Goal: Find specific page/section: Find specific page/section

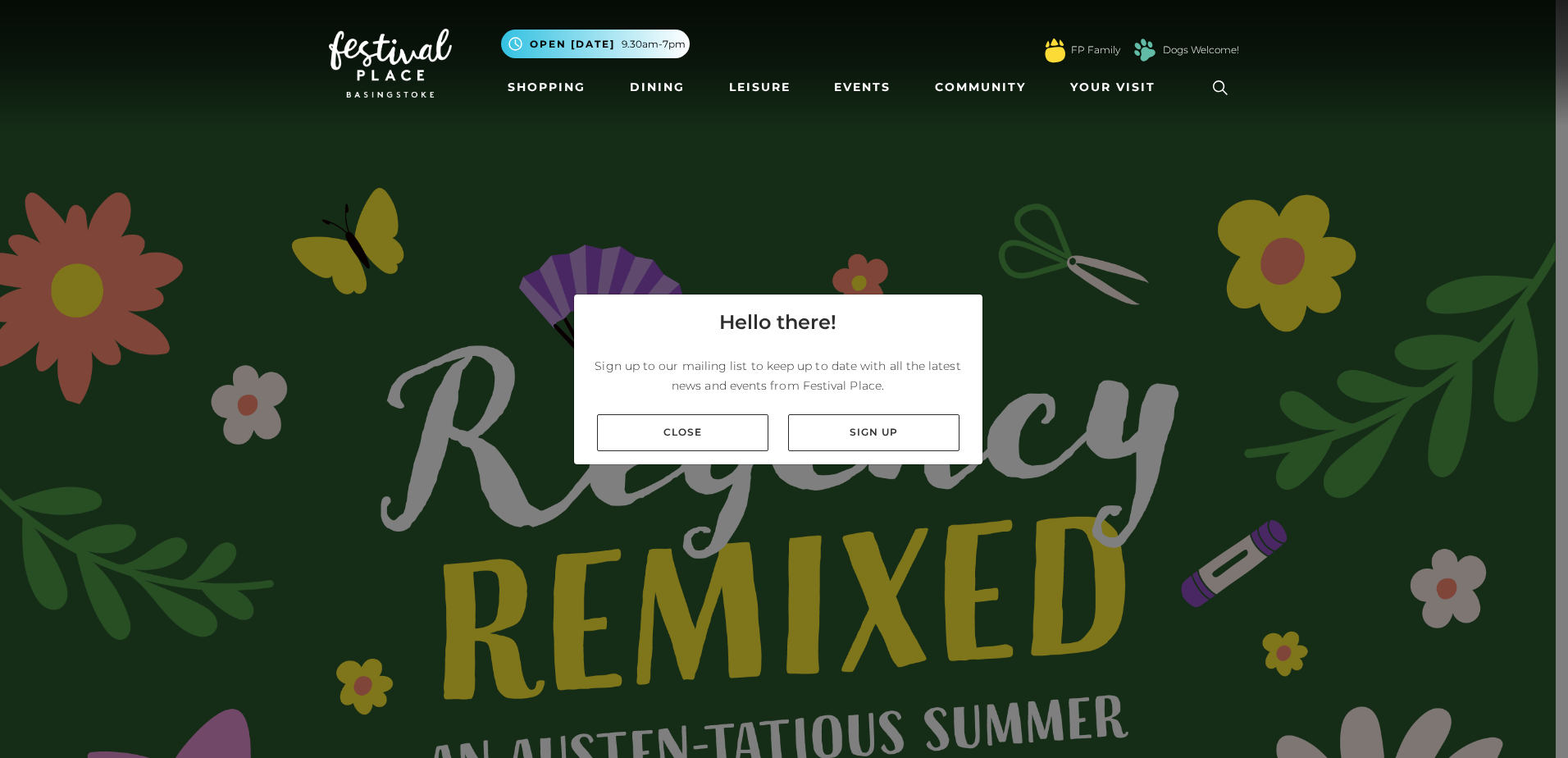
drag, startPoint x: 682, startPoint y: 431, endPoint x: 706, endPoint y: 340, distance: 94.1
click at [682, 431] on link "Close" at bounding box center [682, 433] width 171 height 37
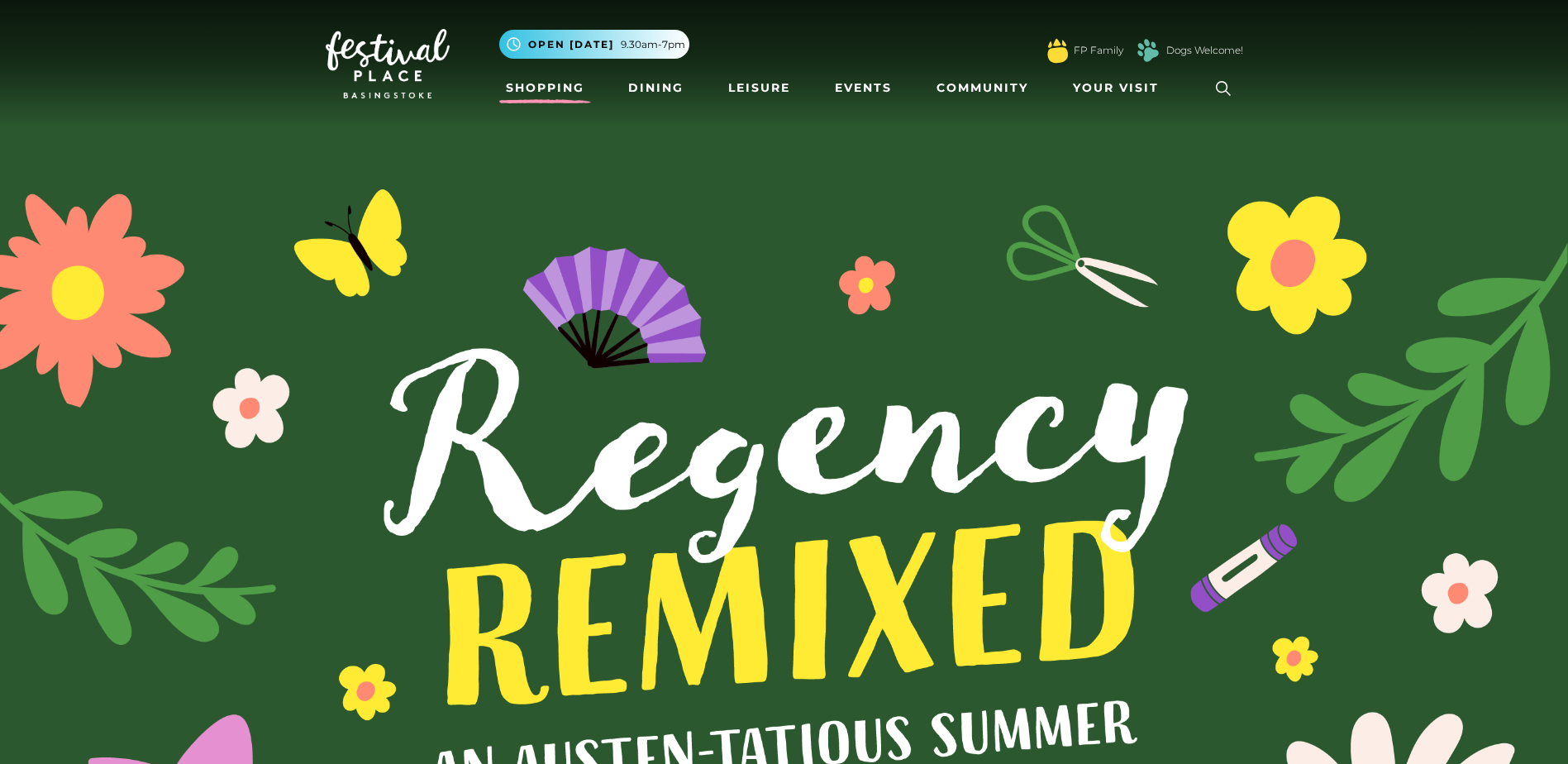
click at [574, 93] on link "Shopping" at bounding box center [545, 88] width 92 height 30
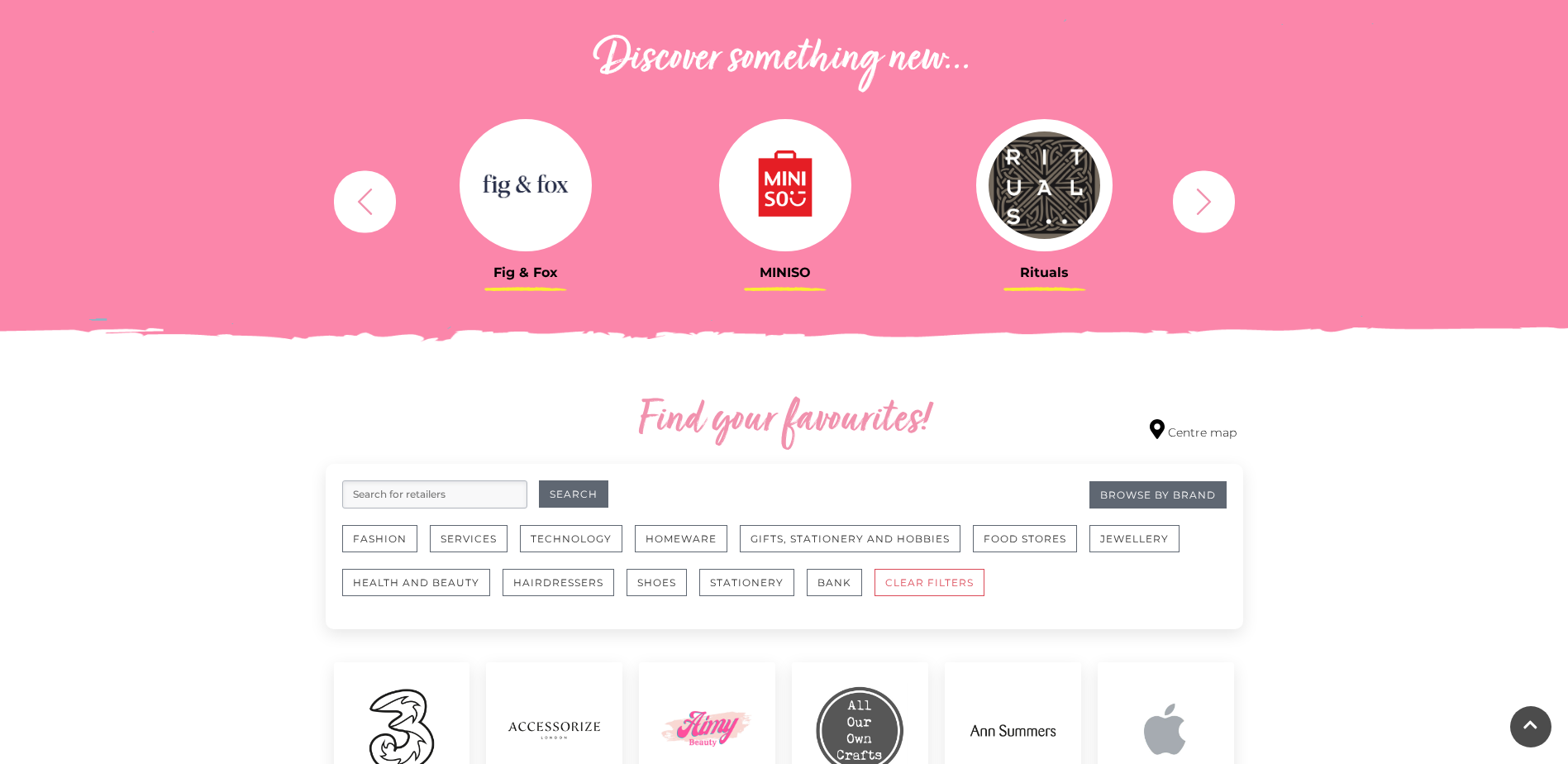
scroll to position [661, 0]
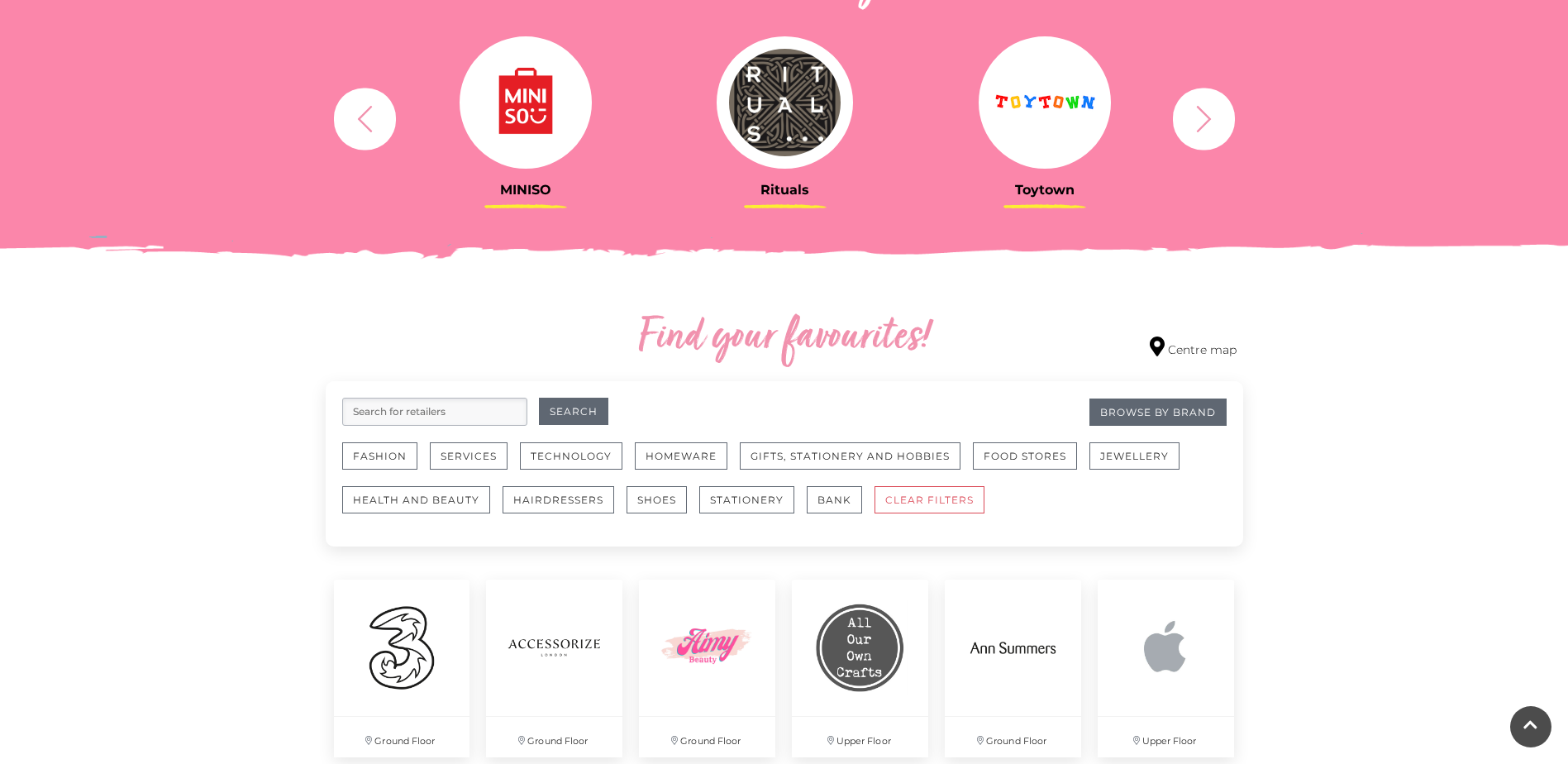
click at [421, 409] on input "search" at bounding box center [435, 412] width 185 height 28
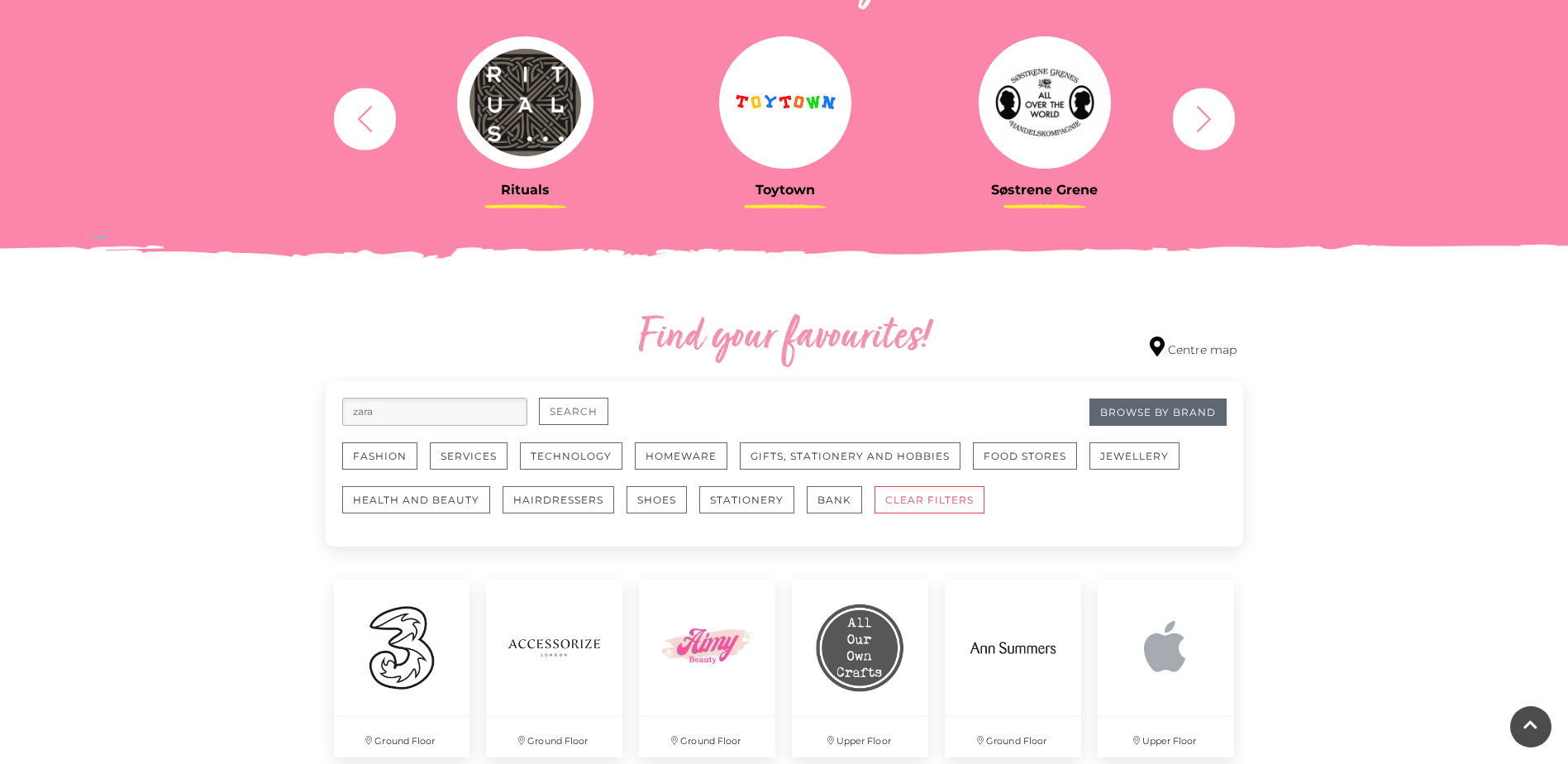
type input "zara"
click at [590, 407] on button "Search" at bounding box center [573, 412] width 69 height 27
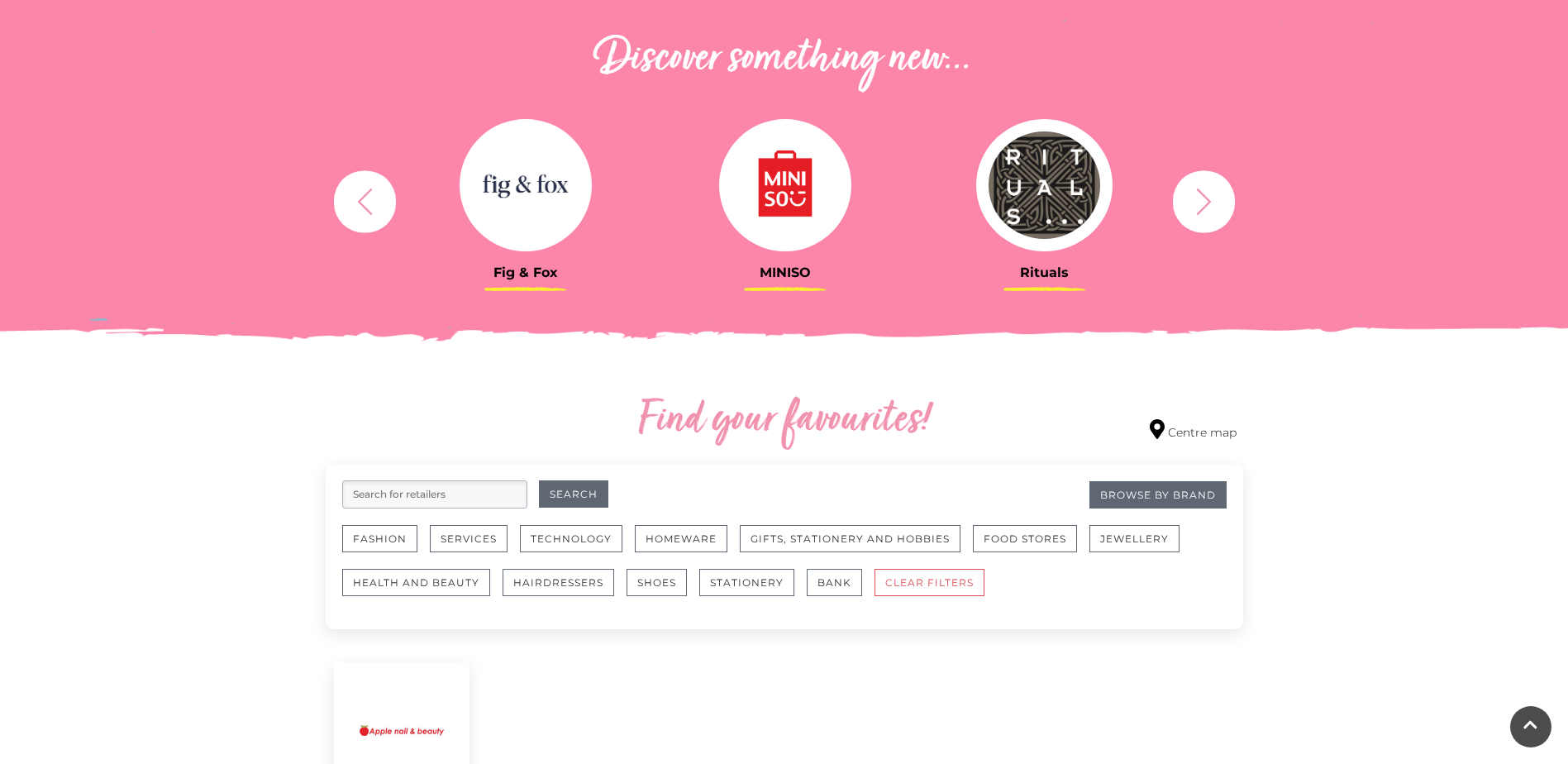
scroll to position [744, 0]
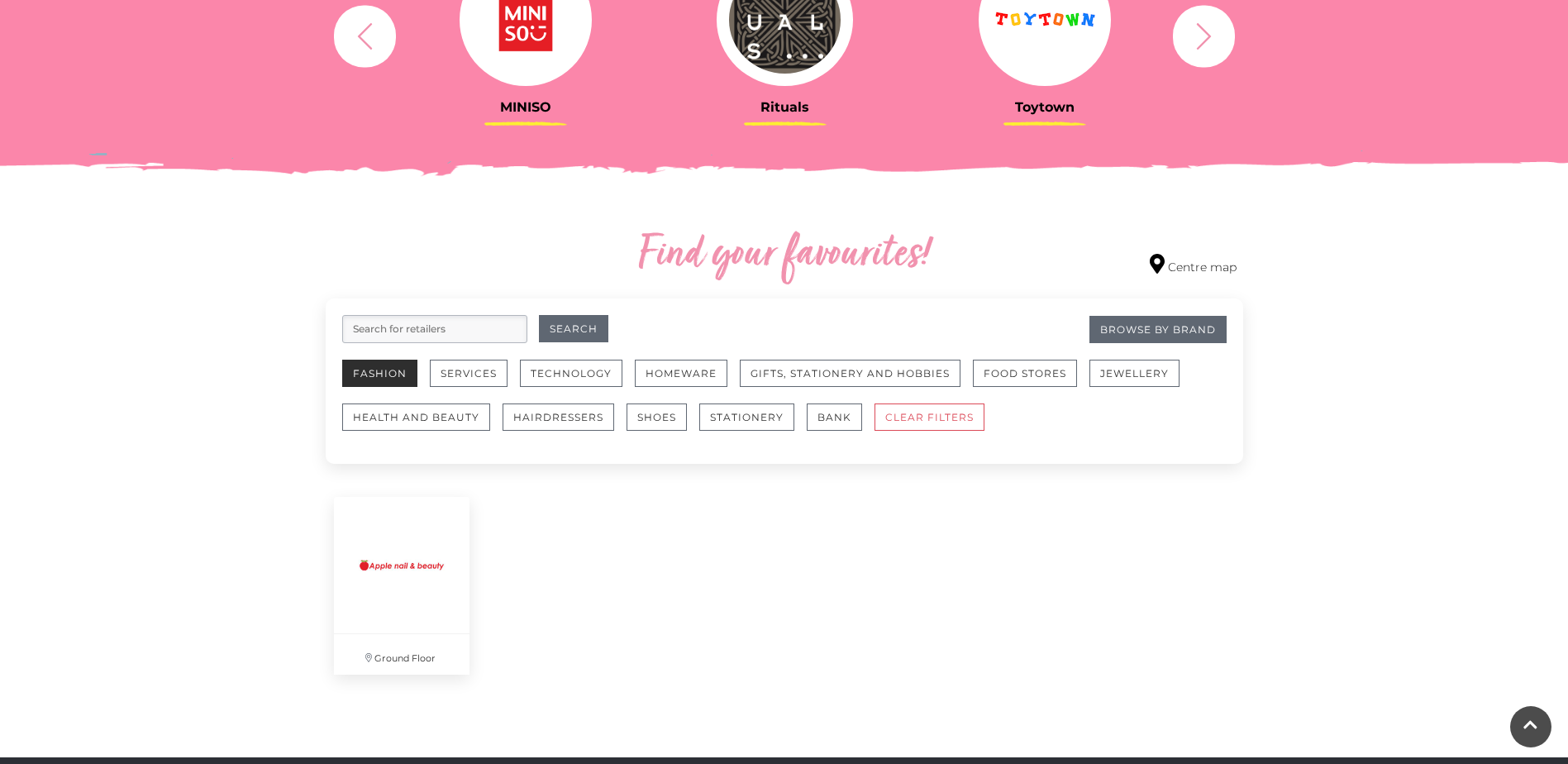
click at [383, 381] on button "Fashion" at bounding box center [379, 373] width 75 height 27
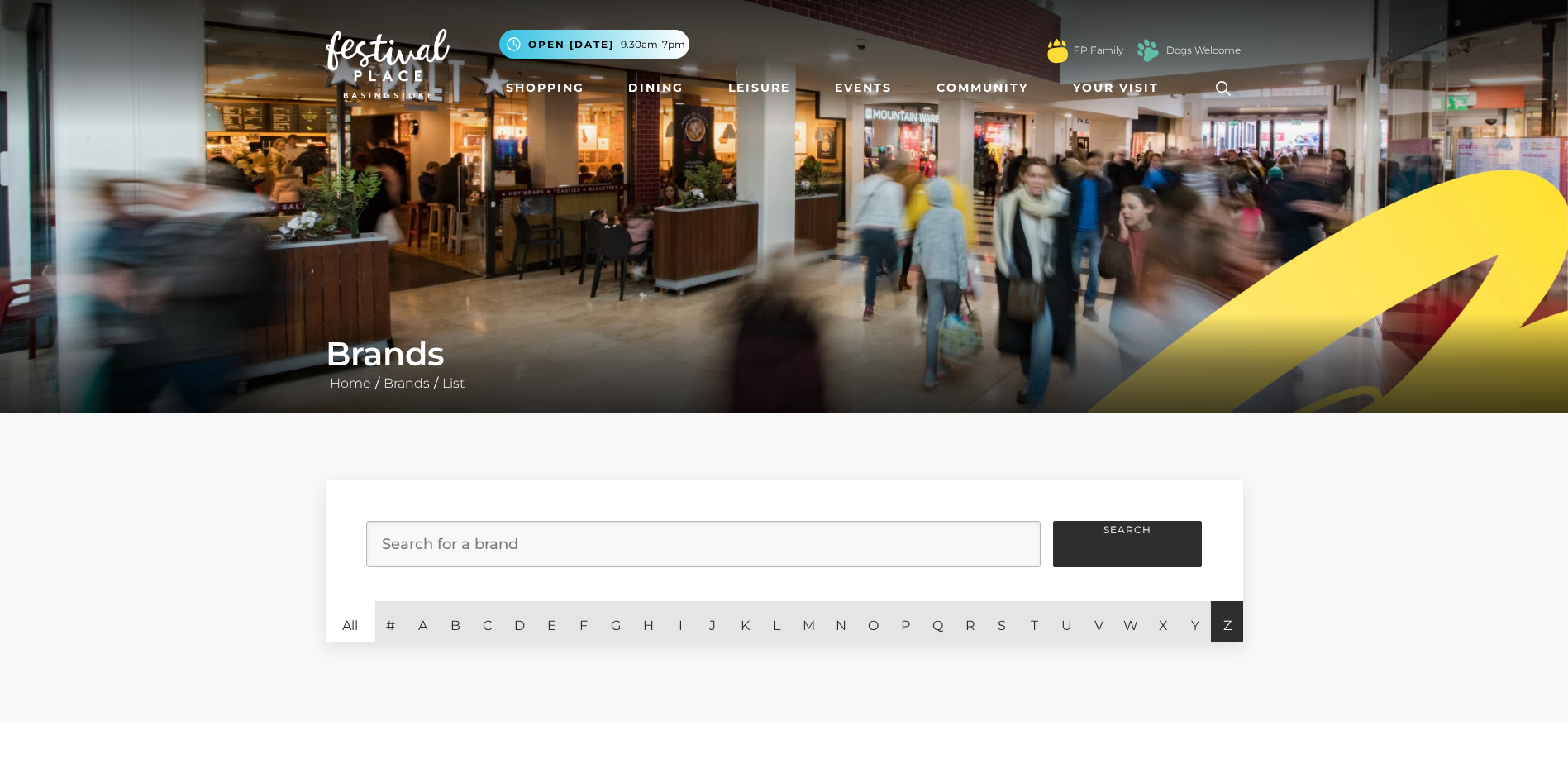
click at [1230, 628] on link "Z" at bounding box center [1227, 621] width 32 height 41
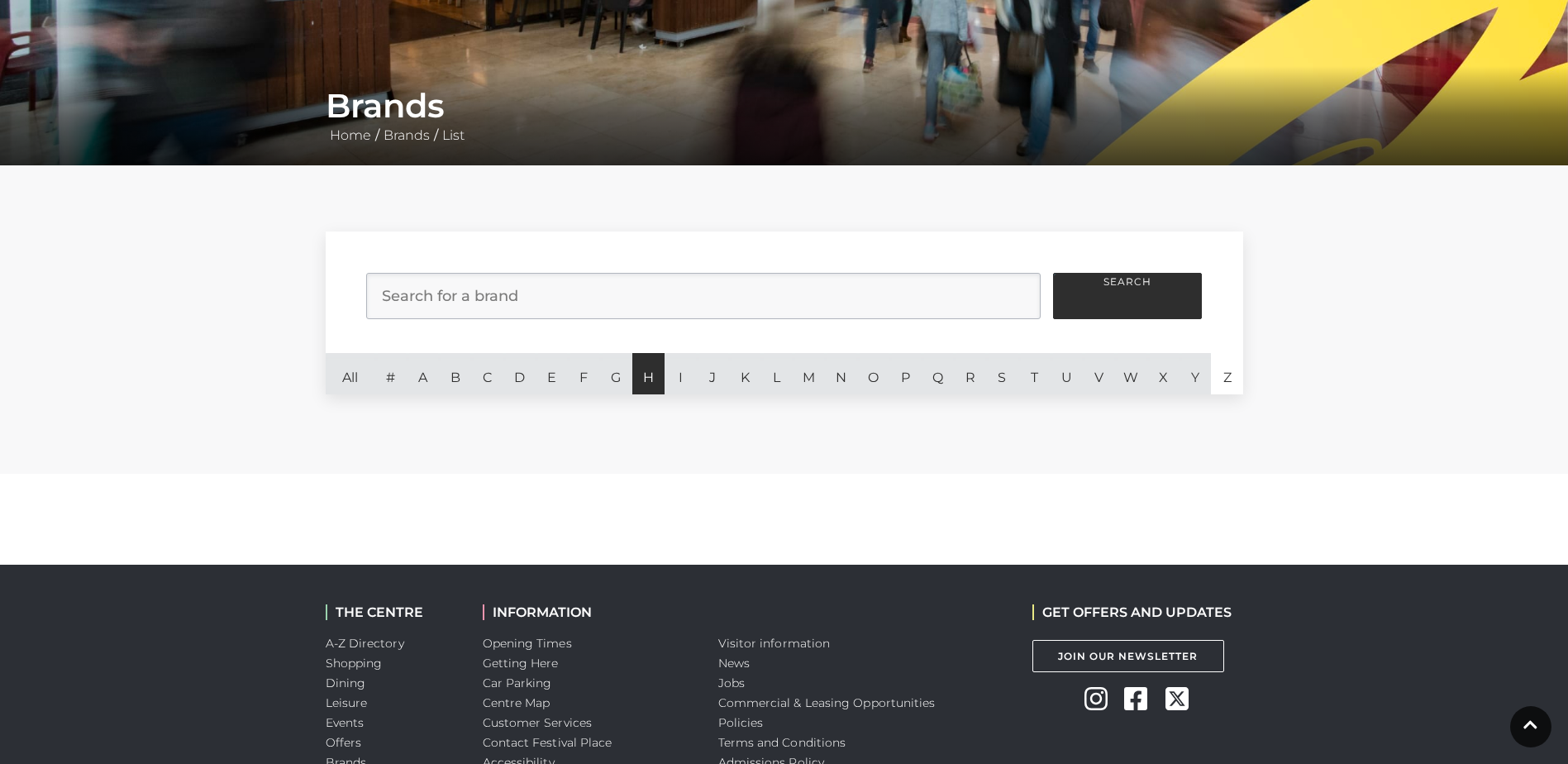
click at [641, 381] on link "H" at bounding box center [648, 374] width 32 height 41
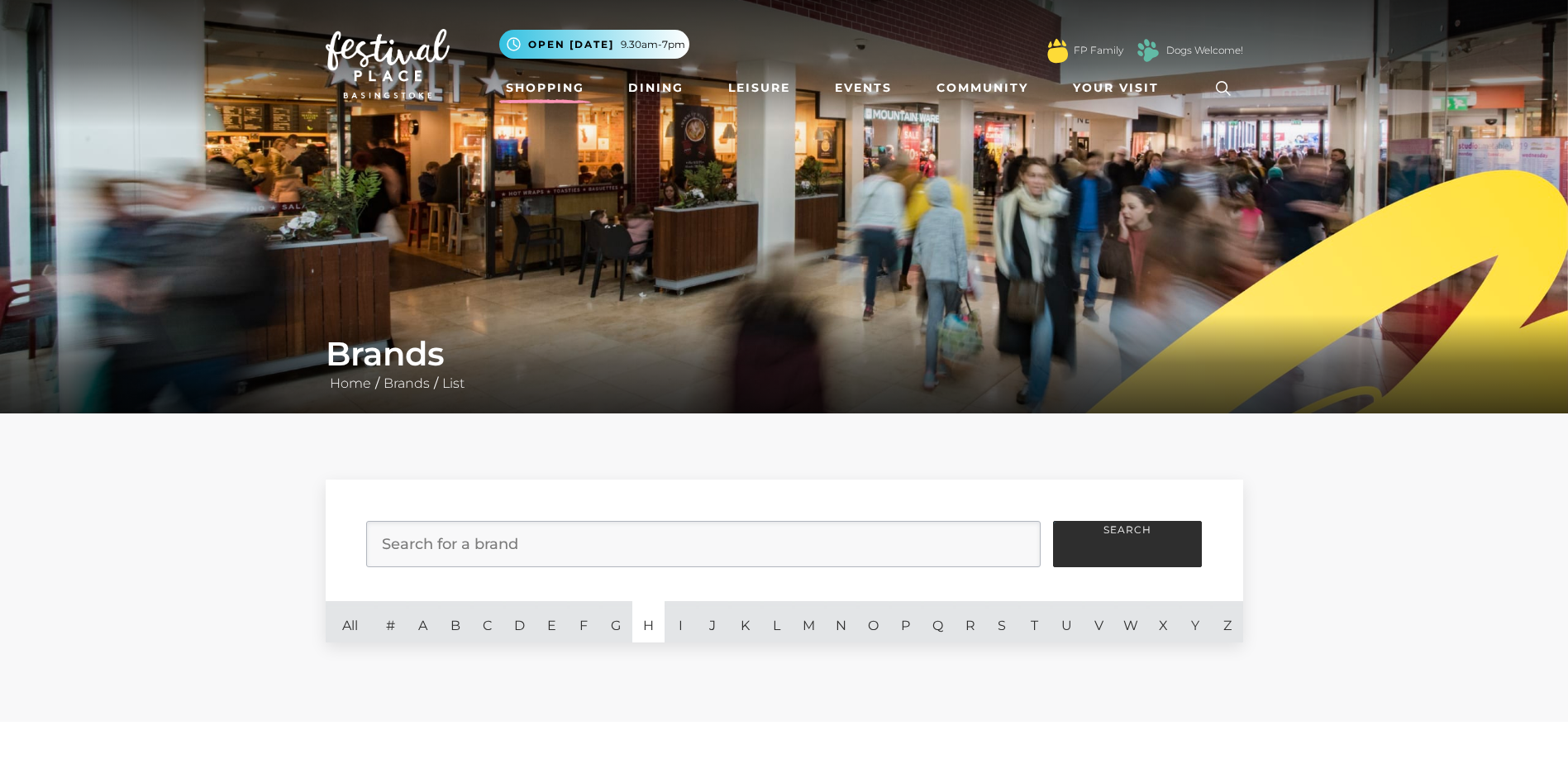
click at [561, 94] on link "Shopping" at bounding box center [545, 88] width 92 height 30
